Goal: Task Accomplishment & Management: Manage account settings

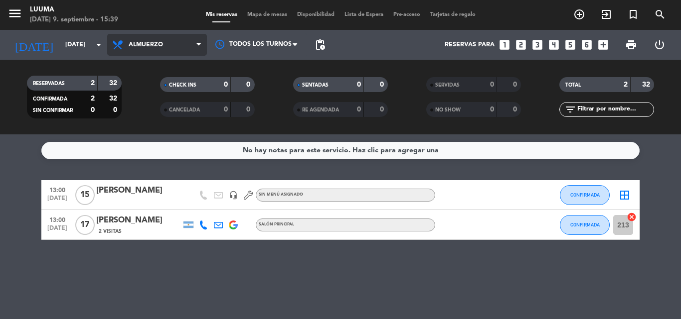
click at [138, 44] on span "Almuerzo" at bounding box center [146, 44] width 34 height 7
click at [151, 92] on div "menu Luuma [DATE] 9. septiembre - 15:39 Mis reservas Mapa de mesas Disponibilid…" at bounding box center [340, 67] width 681 height 135
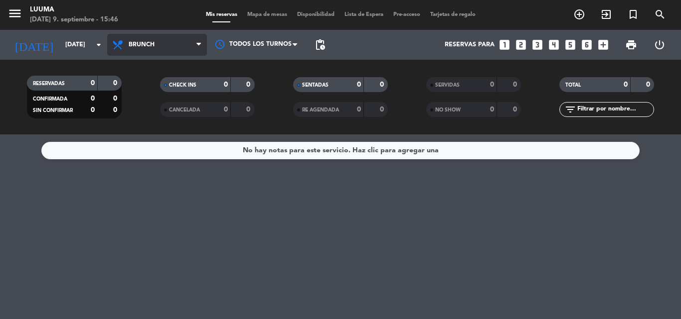
click at [157, 50] on span "Brunch" at bounding box center [157, 45] width 100 height 22
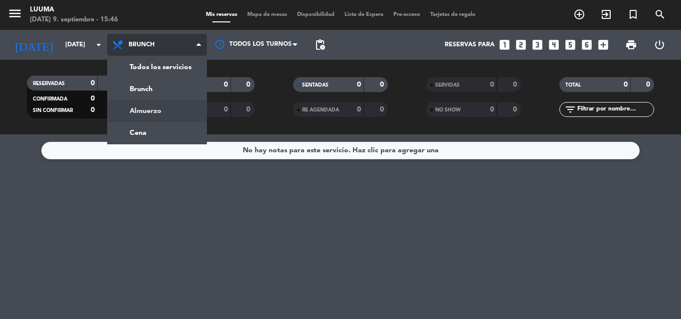
click at [163, 111] on div "menu Luuma [DATE] 9. septiembre - 15:46 Mis reservas Mapa de mesas Disponibilid…" at bounding box center [340, 67] width 681 height 135
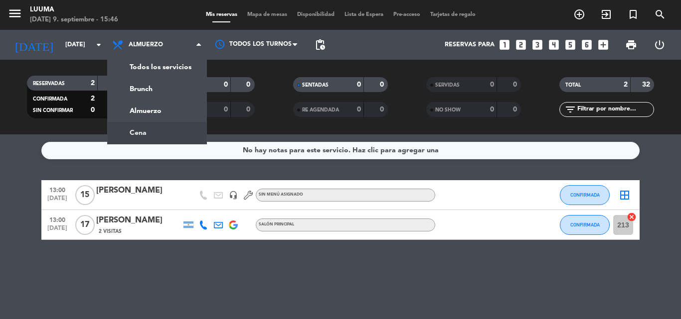
click at [150, 170] on div "No hay notas para este servicio. Haz clic para agregar una 13:00 [DATE] [PERSON…" at bounding box center [340, 227] width 681 height 185
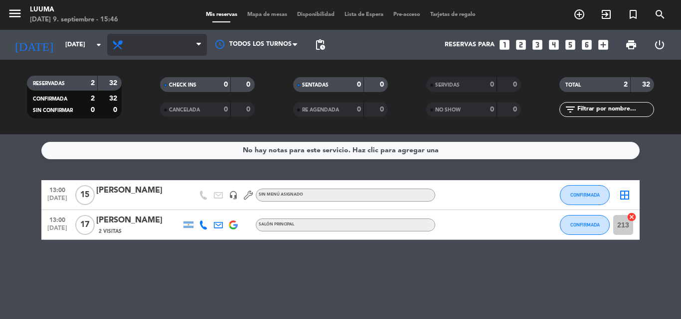
click at [138, 42] on span "Almuerzo" at bounding box center [146, 44] width 34 height 7
click at [152, 86] on div "menu Luuma [DATE] 9. septiembre - 15:46 Mis reservas Mapa de mesas Disponibilid…" at bounding box center [340, 67] width 681 height 135
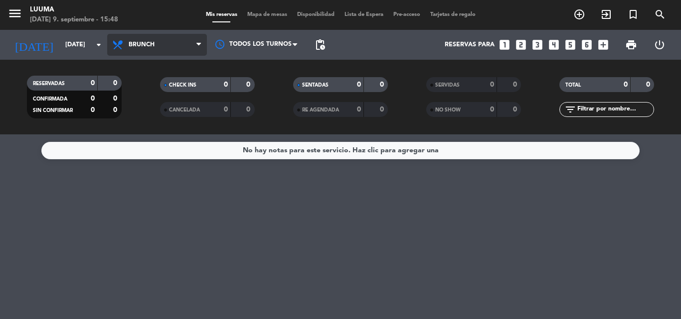
click at [138, 35] on span "Brunch" at bounding box center [157, 45] width 100 height 22
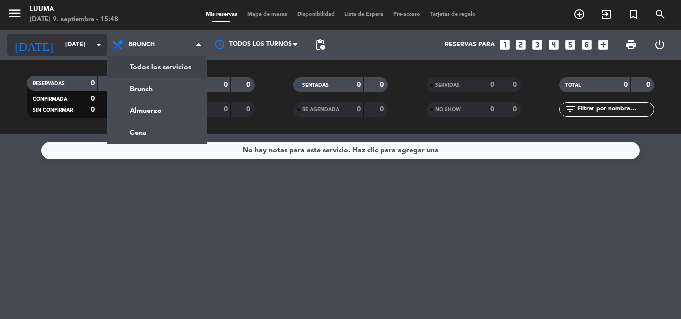
click at [90, 52] on input "[DATE]" at bounding box center [102, 44] width 84 height 17
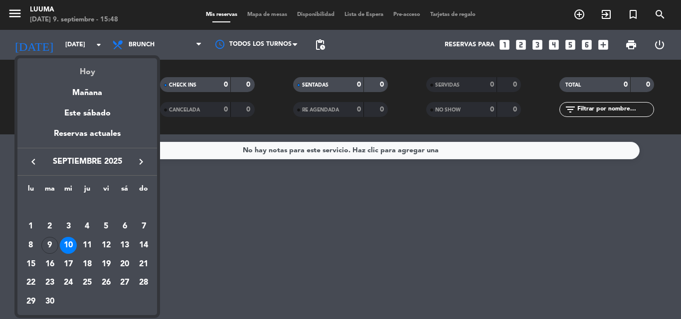
click at [96, 75] on div "Hoy" at bounding box center [86, 68] width 139 height 20
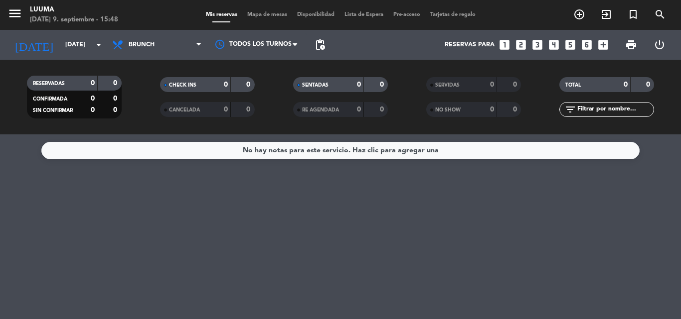
type input "[DATE]"
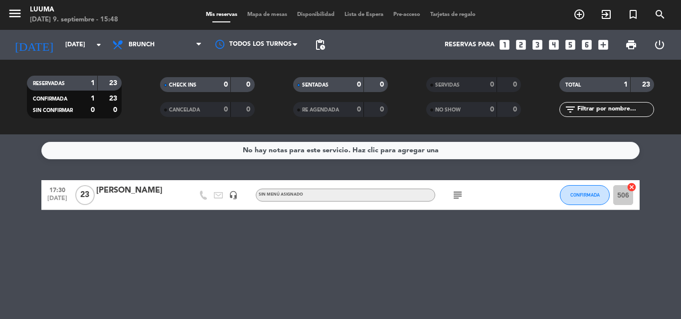
click at [632, 186] on icon "cancel" at bounding box center [631, 187] width 10 height 10
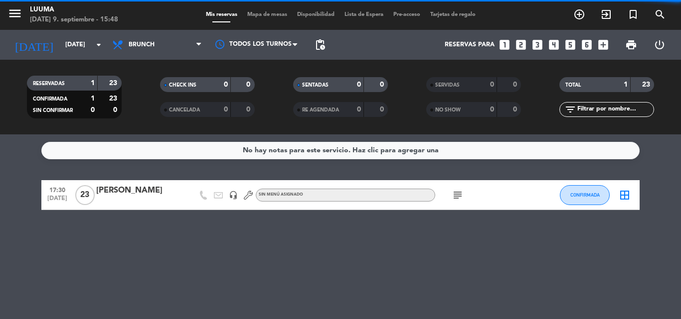
click at [496, 202] on div "subject" at bounding box center [480, 194] width 90 height 29
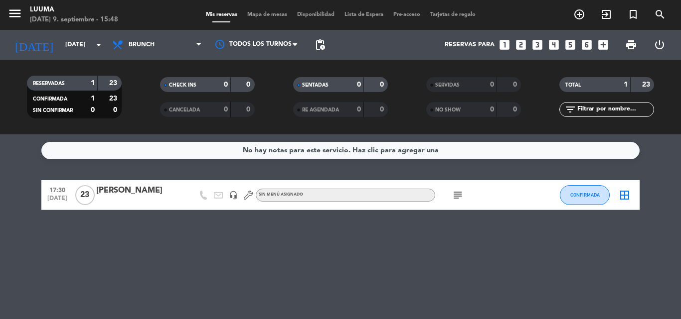
click at [164, 198] on div at bounding box center [138, 202] width 85 height 8
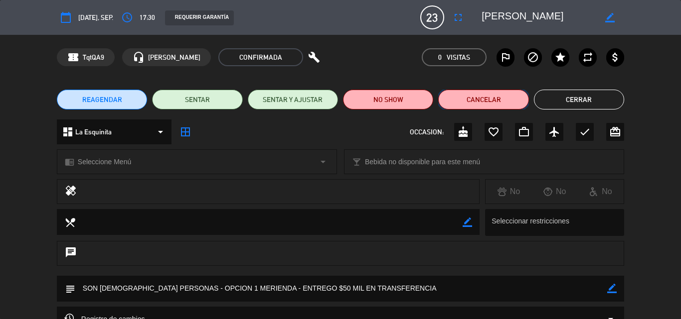
click at [471, 99] on button "Cancelar" at bounding box center [483, 100] width 90 height 20
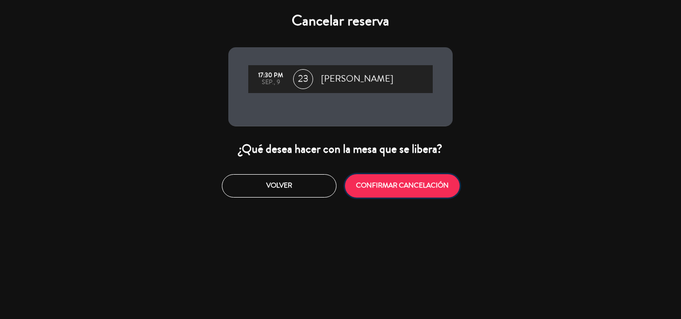
click at [366, 185] on button "CONFIRMAR CANCELACIÓN" at bounding box center [402, 185] width 115 height 23
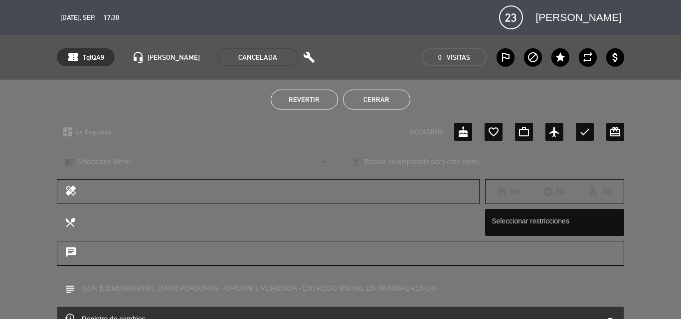
click at [376, 100] on button "Cerrar" at bounding box center [376, 100] width 67 height 20
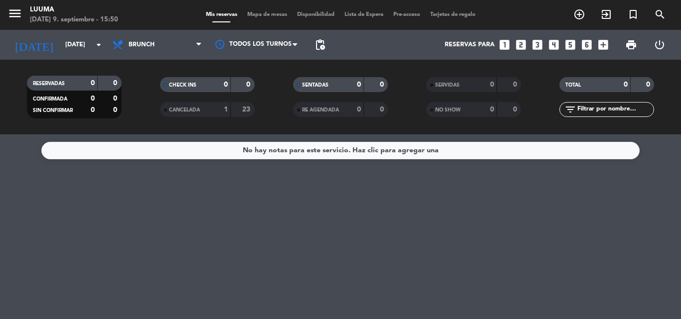
click at [203, 12] on span "Mis reservas" at bounding box center [221, 14] width 41 height 5
click at [250, 12] on span "Mapa de mesas" at bounding box center [267, 14] width 50 height 5
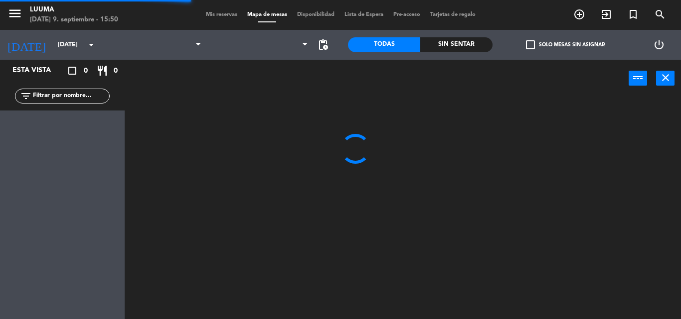
click at [225, 17] on span "Mis reservas" at bounding box center [221, 14] width 41 height 5
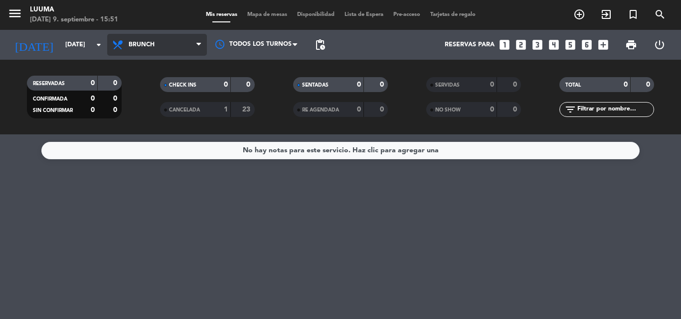
click at [132, 41] on span "Brunch" at bounding box center [157, 45] width 100 height 22
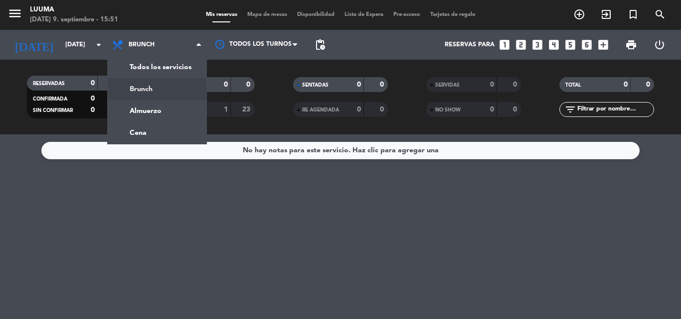
click at [146, 68] on div "menu Luuma [DATE] 9. septiembre - 15:51 Mis reservas Mapa de mesas Disponibilid…" at bounding box center [340, 67] width 681 height 135
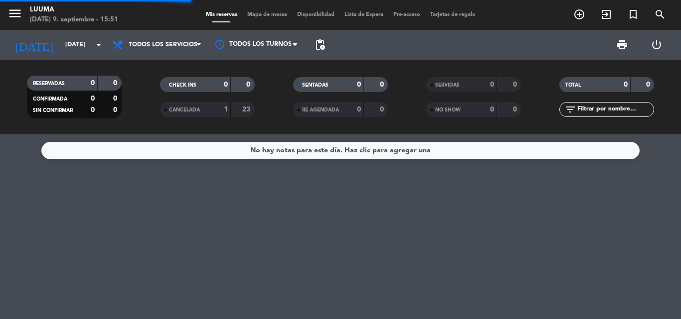
click at [142, 31] on div "Todos los servicios Brunch Almuerzo Cena Todos los servicios Todos los servicio…" at bounding box center [157, 45] width 100 height 30
click at [145, 47] on span "Todos los servicios" at bounding box center [163, 44] width 69 height 7
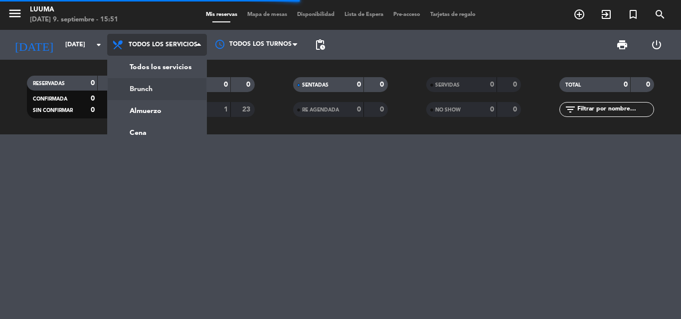
click at [148, 79] on div "menu Luuma [DATE] 9. septiembre - 15:51 Mis reservas Mapa de mesas Disponibilid…" at bounding box center [340, 67] width 681 height 135
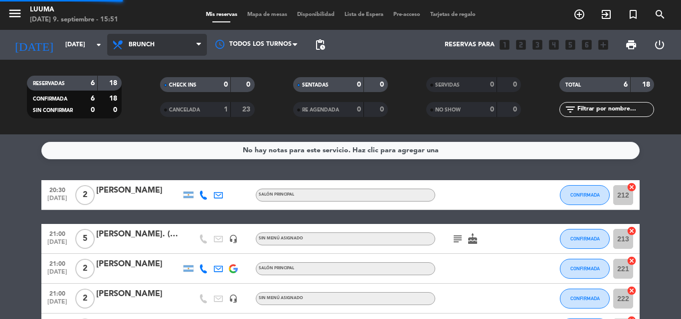
click at [158, 40] on span "Brunch" at bounding box center [157, 45] width 100 height 22
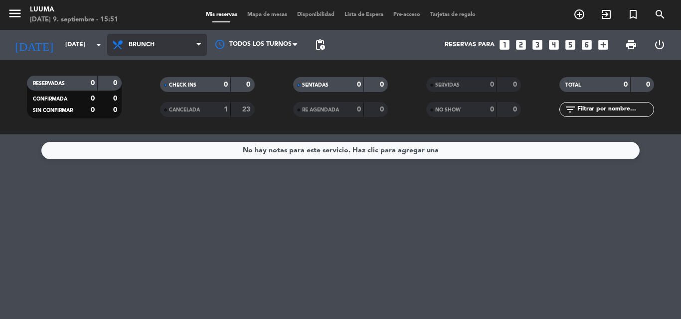
click at [145, 43] on span "Brunch" at bounding box center [142, 44] width 26 height 7
click at [161, 108] on div "menu Luuma [DATE] 9. septiembre - 15:51 Mis reservas Mapa de mesas Disponibilid…" at bounding box center [340, 67] width 681 height 135
click at [229, 18] on div "Mis reservas Mapa de mesas Disponibilidad Lista de Espera Pre-acceso Tarjetas d…" at bounding box center [340, 14] width 279 height 9
click at [260, 16] on span "Mapa de mesas" at bounding box center [267, 14] width 50 height 5
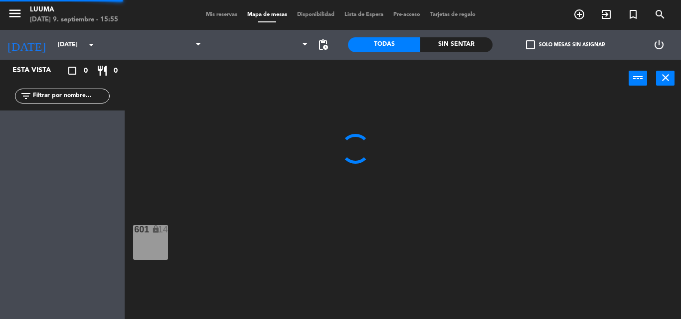
click at [210, 13] on span "Mis reservas" at bounding box center [221, 14] width 41 height 5
